Goal: Information Seeking & Learning: Learn about a topic

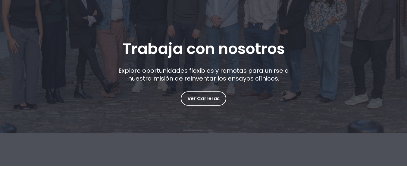
scroll to position [90, 0]
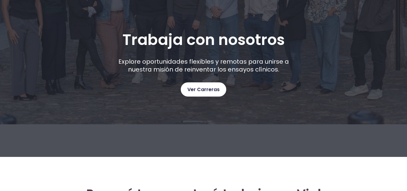
click at [199, 90] on font "Ver Carreras" at bounding box center [203, 89] width 32 height 7
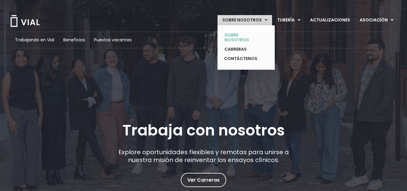
click at [235, 34] on font "SOBRE NOSOTROS" at bounding box center [237, 37] width 25 height 11
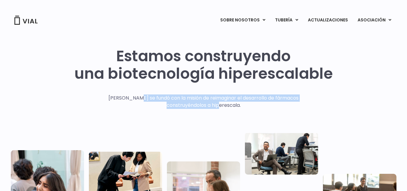
drag, startPoint x: 124, startPoint y: 99, endPoint x: 283, endPoint y: 102, distance: 158.9
click at [283, 102] on p "[PERSON_NAME] se fundó con la misión de reimaginar el desarrollo de fármacos co…" at bounding box center [203, 101] width 209 height 14
click at [318, 116] on div "Estamos construyendo una biotecnología hiperescalable [PERSON_NAME] se fundó co…" at bounding box center [204, 148] width 386 height 202
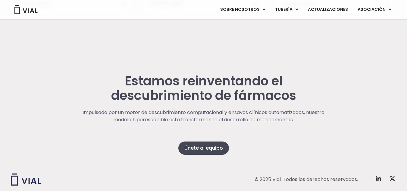
scroll to position [1597, 0]
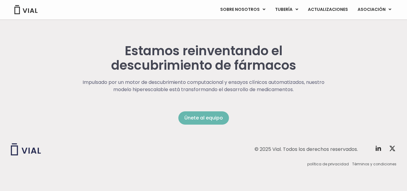
click at [212, 118] on font "Únete al equipo" at bounding box center [203, 117] width 39 height 7
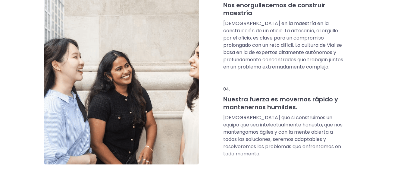
scroll to position [482, 0]
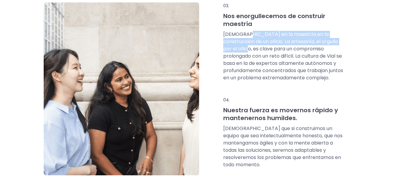
drag, startPoint x: 250, startPoint y: 35, endPoint x: 352, endPoint y: 41, distance: 102.7
click at [352, 41] on div "03. Nos enorgullecemos de construir maestría Creemos en la maestría en la const…" at bounding box center [285, 88] width 155 height 173
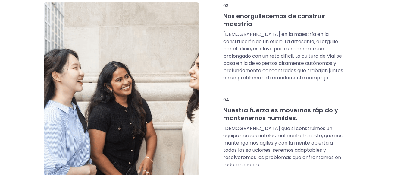
click at [303, 67] on font "[DEMOGRAPHIC_DATA] en la maestría en la construcción de un oficio. La artesanía…" at bounding box center [283, 56] width 120 height 50
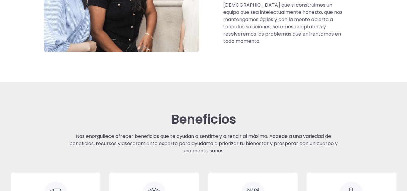
scroll to position [0, 0]
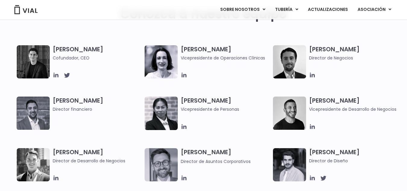
scroll to position [271, 0]
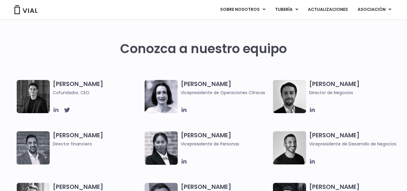
click at [56, 111] on icon at bounding box center [56, 109] width 5 height 5
